Goal: Check status: Check status

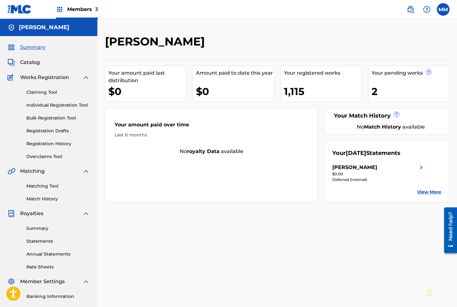
click at [17, 9] on img at bounding box center [20, 9] width 24 height 9
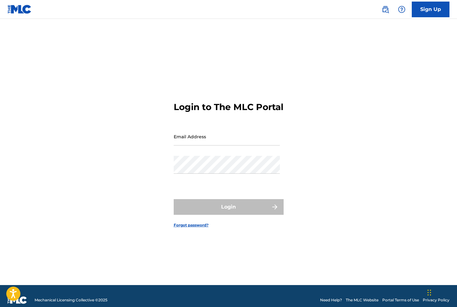
click at [196, 146] on input "Email Address" at bounding box center [227, 137] width 106 height 18
type input "[EMAIL_ADDRESS][DOMAIN_NAME]"
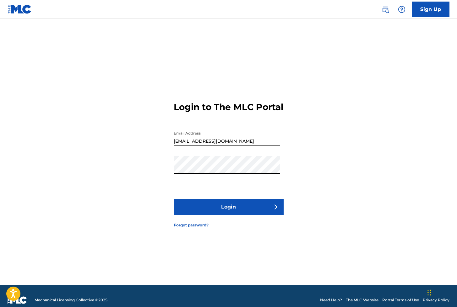
click at [213, 212] on button "Login" at bounding box center [229, 207] width 110 height 16
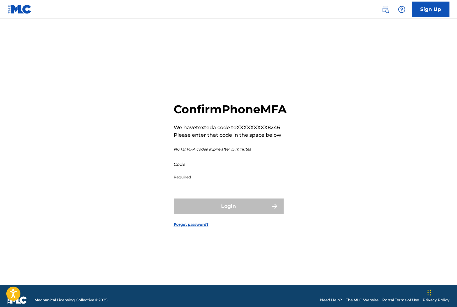
click at [194, 173] on input "Code" at bounding box center [227, 164] width 106 height 18
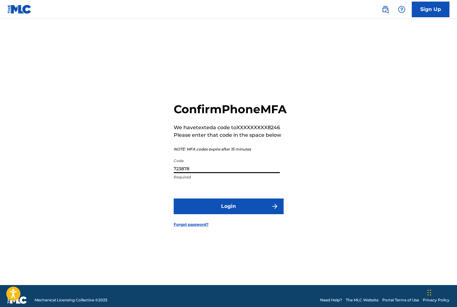
type input "723878"
click at [174, 199] on button "Login" at bounding box center [229, 207] width 110 height 16
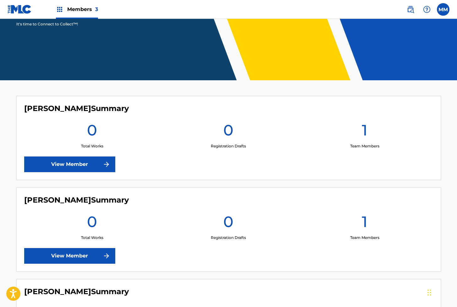
scroll to position [197, 0]
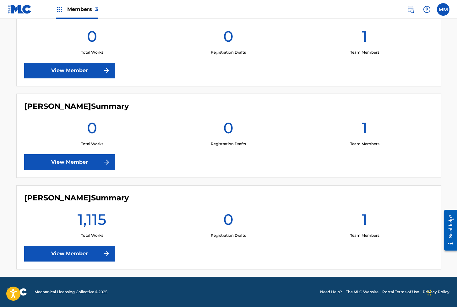
click at [91, 249] on link "View Member" at bounding box center [69, 254] width 91 height 16
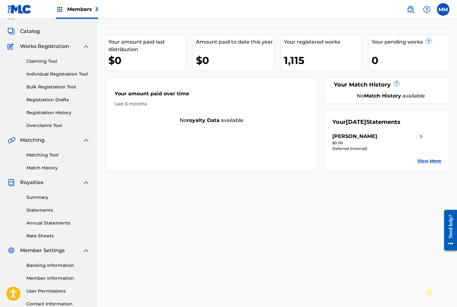
scroll to position [32, 0]
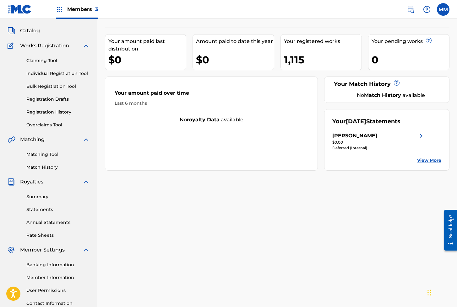
click at [44, 100] on link "Registration Drafts" at bounding box center [57, 99] width 63 height 7
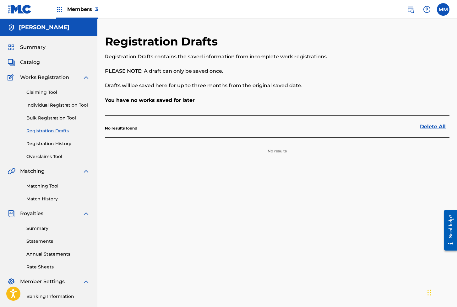
click at [49, 145] on link "Registration History" at bounding box center [57, 144] width 63 height 7
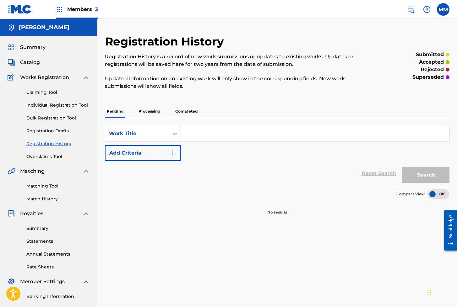
click at [154, 109] on p "Processing" at bounding box center [149, 111] width 25 height 13
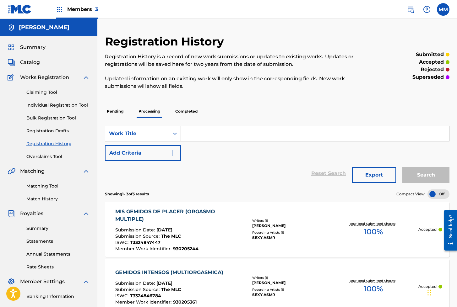
click at [185, 110] on p "Completed" at bounding box center [186, 111] width 26 height 13
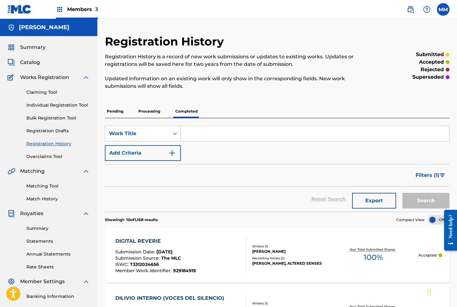
click at [70, 105] on link "Individual Registration Tool" at bounding box center [57, 105] width 63 height 7
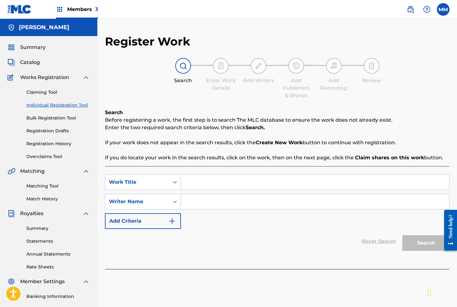
click at [32, 46] on span "Summary" at bounding box center [32, 48] width 25 height 8
